Goal: Download file/media

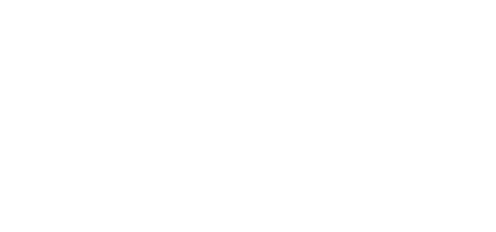
type input "pre"
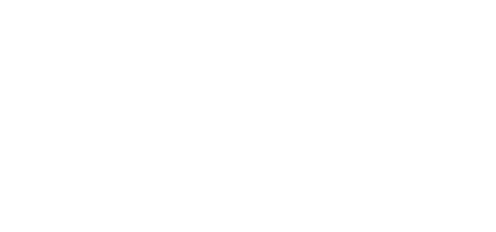
scroll to position [0, 0]
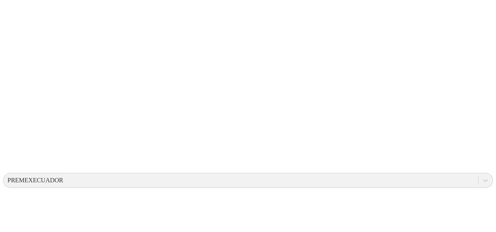
scroll to position [146, 0]
